Goal: Check status: Check status

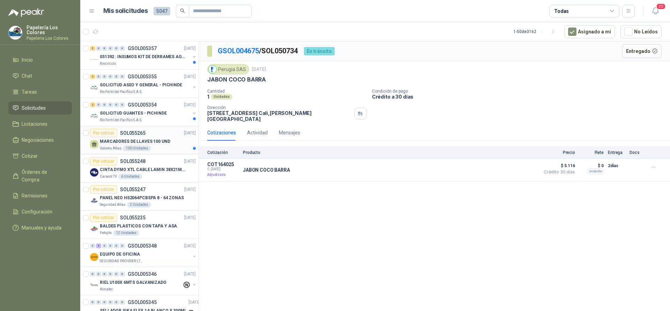
click at [164, 131] on div "Por cotizar SOL055265 [DATE]" at bounding box center [143, 133] width 106 height 8
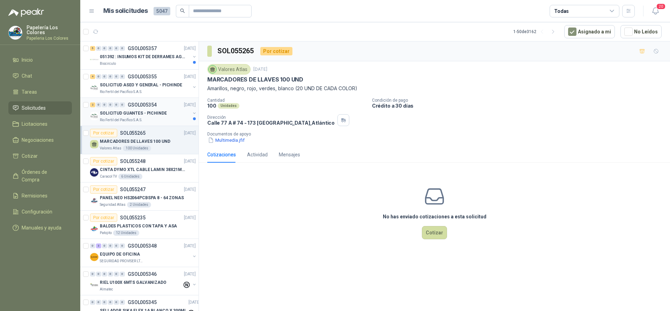
click at [171, 112] on div "SOLICITUD GUANTES - PICHINDE" at bounding box center [145, 113] width 90 height 8
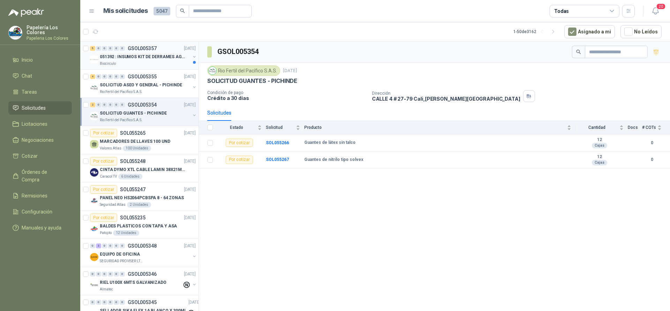
click at [163, 45] on div "5 0 0 0 0 0 GSOL005357 [DATE]" at bounding box center [143, 48] width 107 height 8
